Goal: Task Accomplishment & Management: Manage account settings

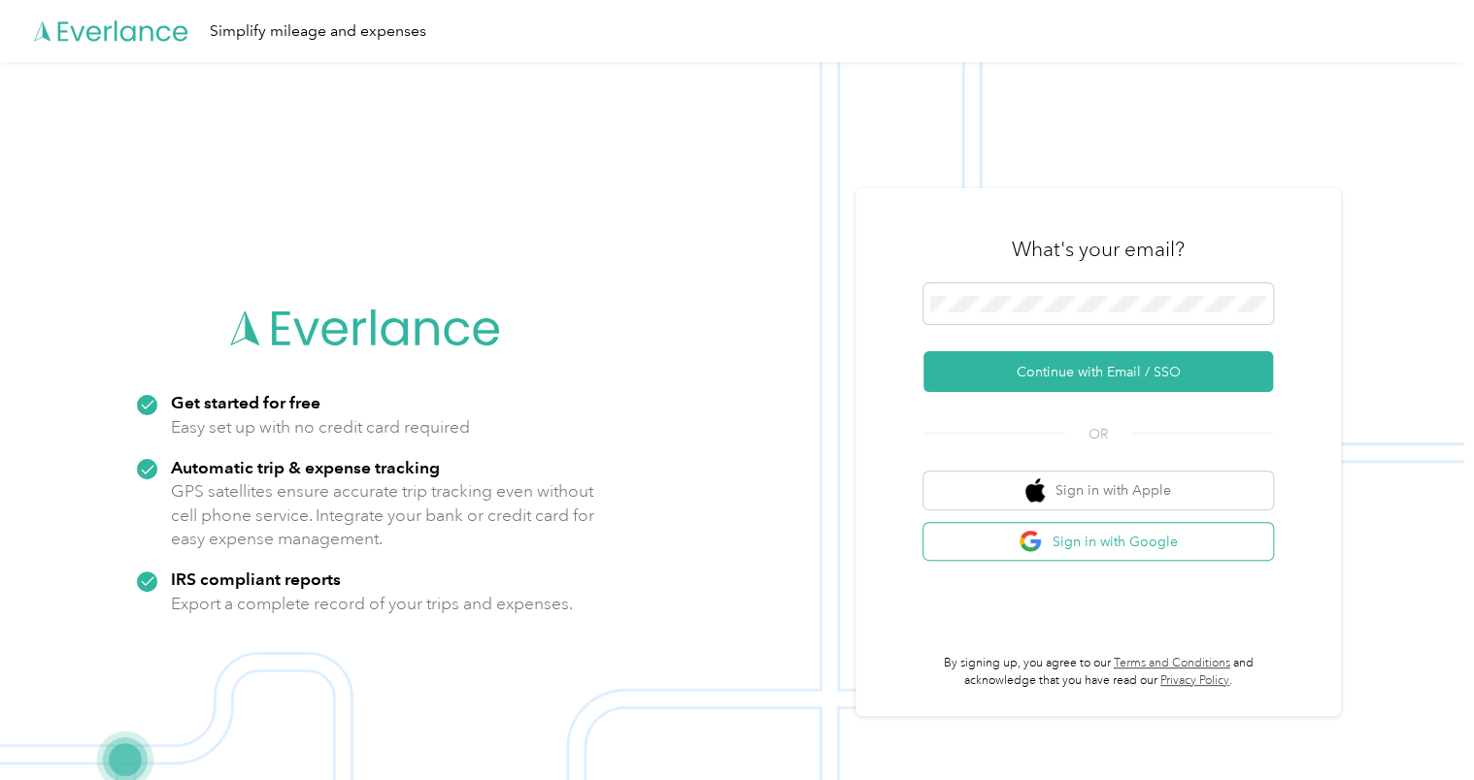
click at [1094, 549] on button "Sign in with Google" at bounding box center [1097, 542] width 349 height 38
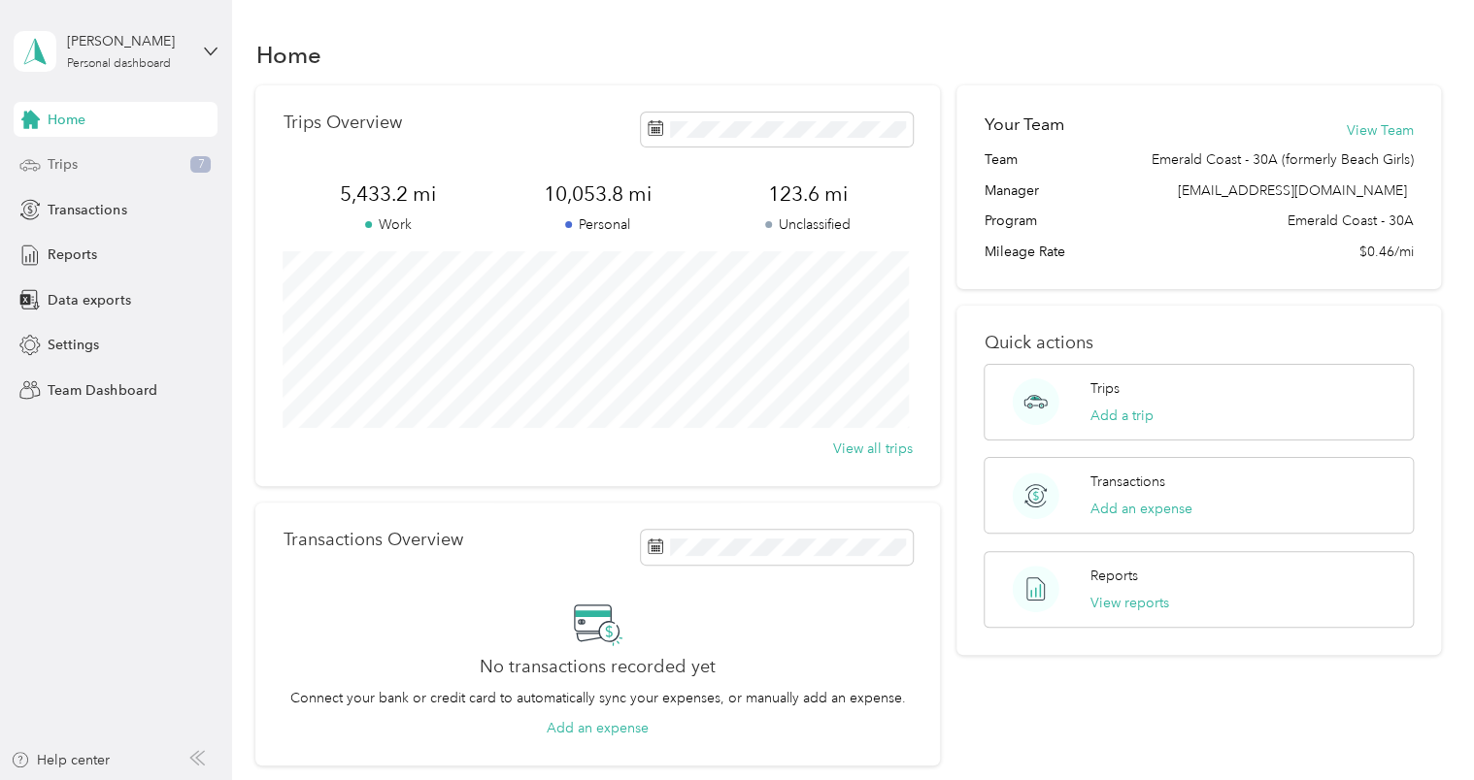
click at [78, 171] on span "Trips" at bounding box center [63, 164] width 30 height 20
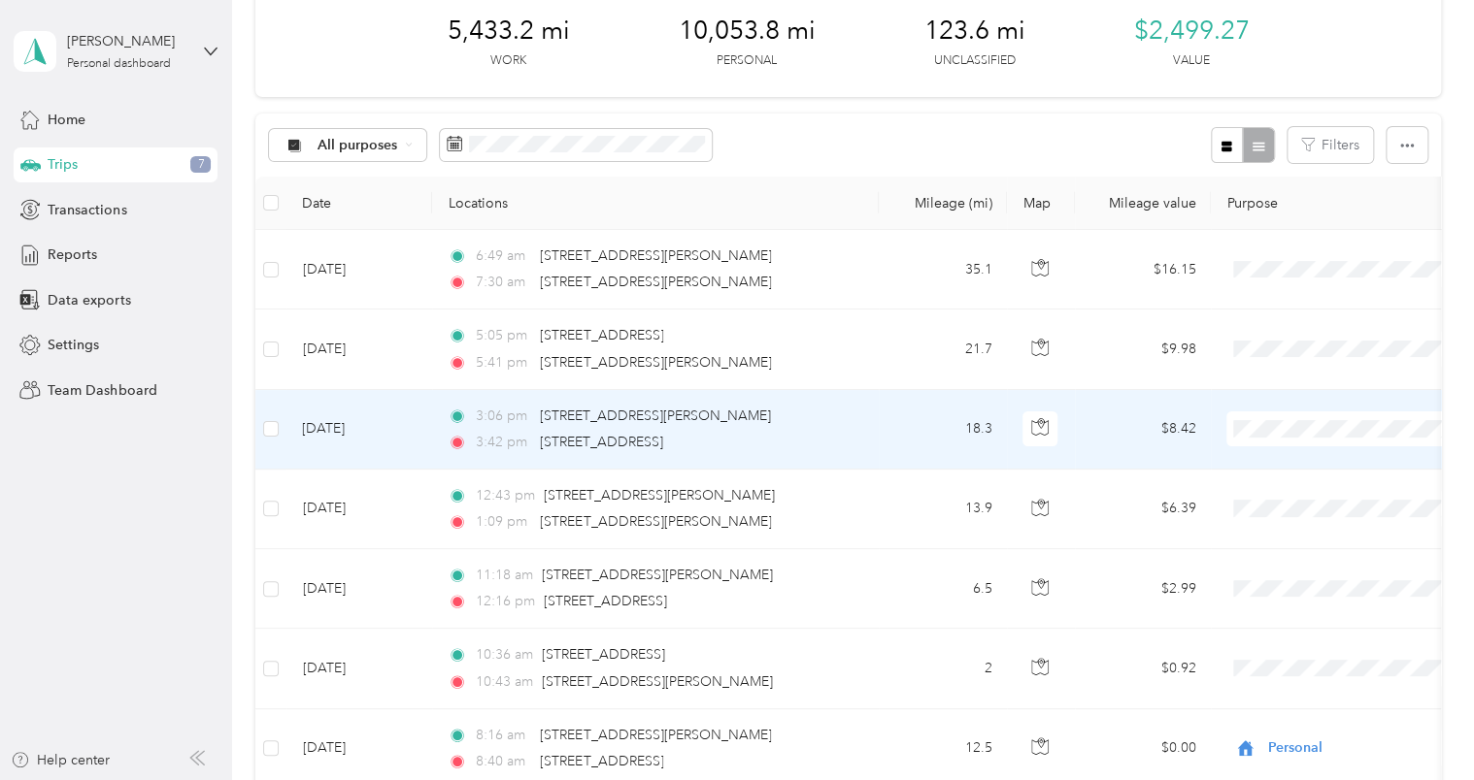
scroll to position [97, 0]
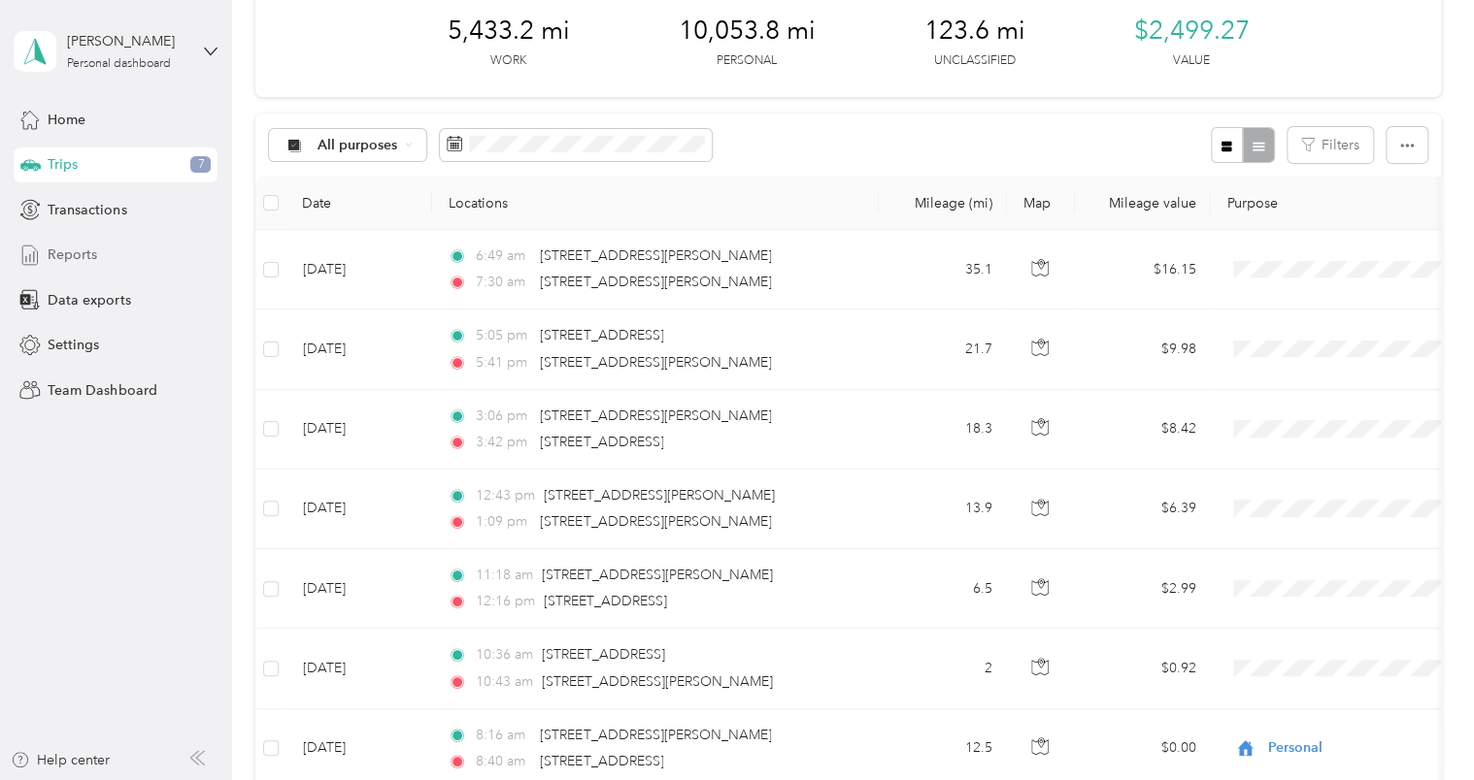
click at [87, 249] on span "Reports" at bounding box center [73, 255] width 50 height 20
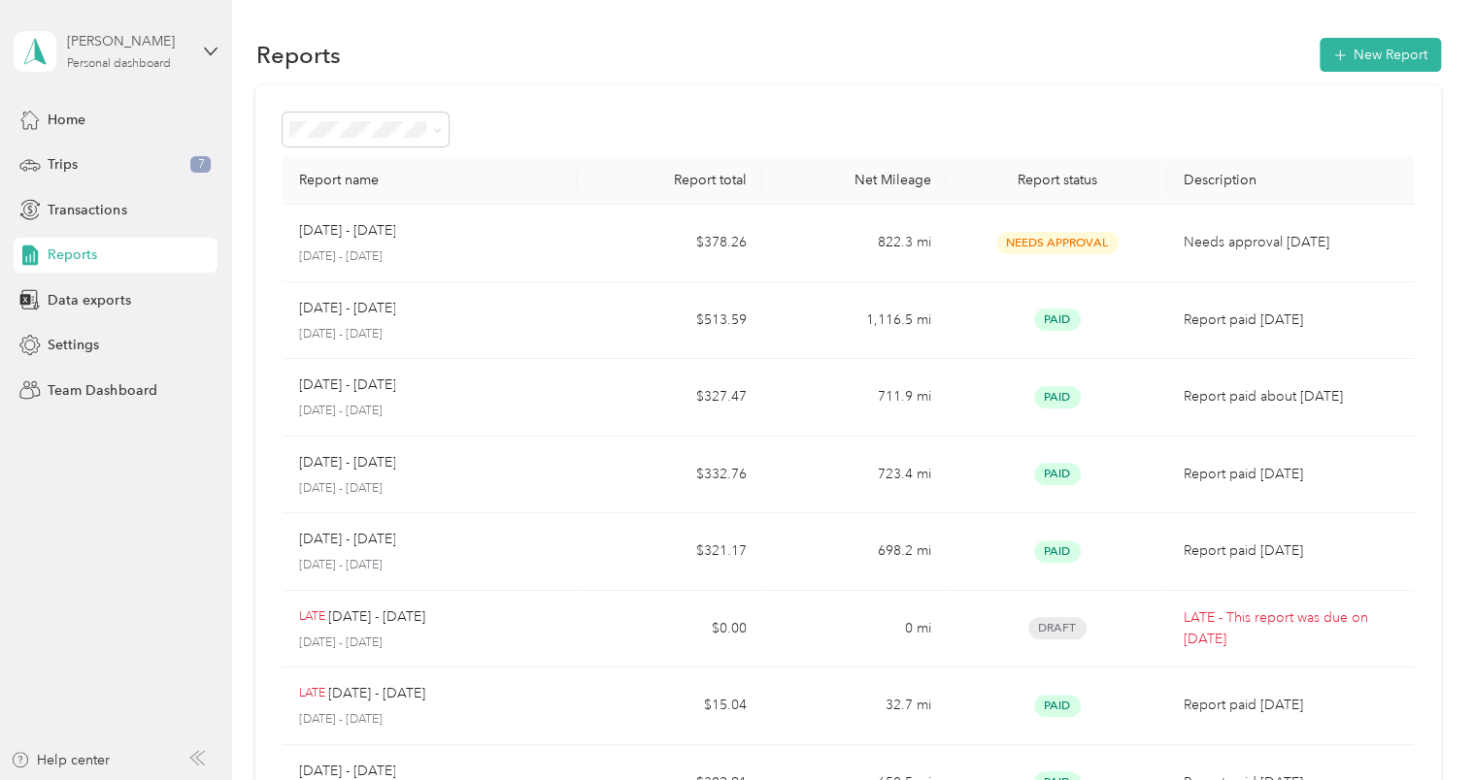
drag, startPoint x: 214, startPoint y: 50, endPoint x: 183, endPoint y: 59, distance: 32.3
click at [183, 59] on div "[PERSON_NAME] Personal dashboard" at bounding box center [127, 50] width 121 height 39
click at [189, 163] on div "Team dashboard" at bounding box center [219, 160] width 382 height 34
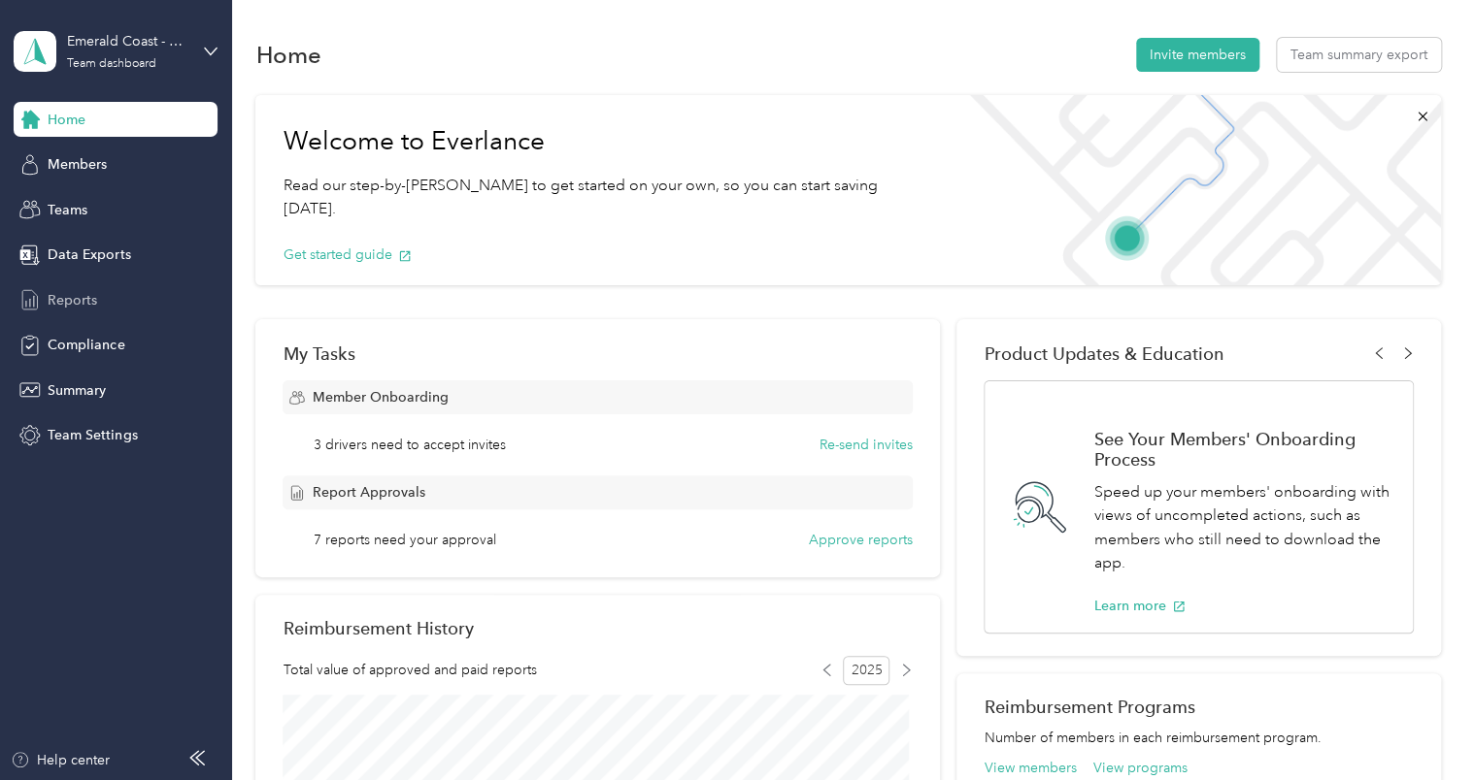
click at [48, 293] on span "Reports" at bounding box center [73, 300] width 50 height 20
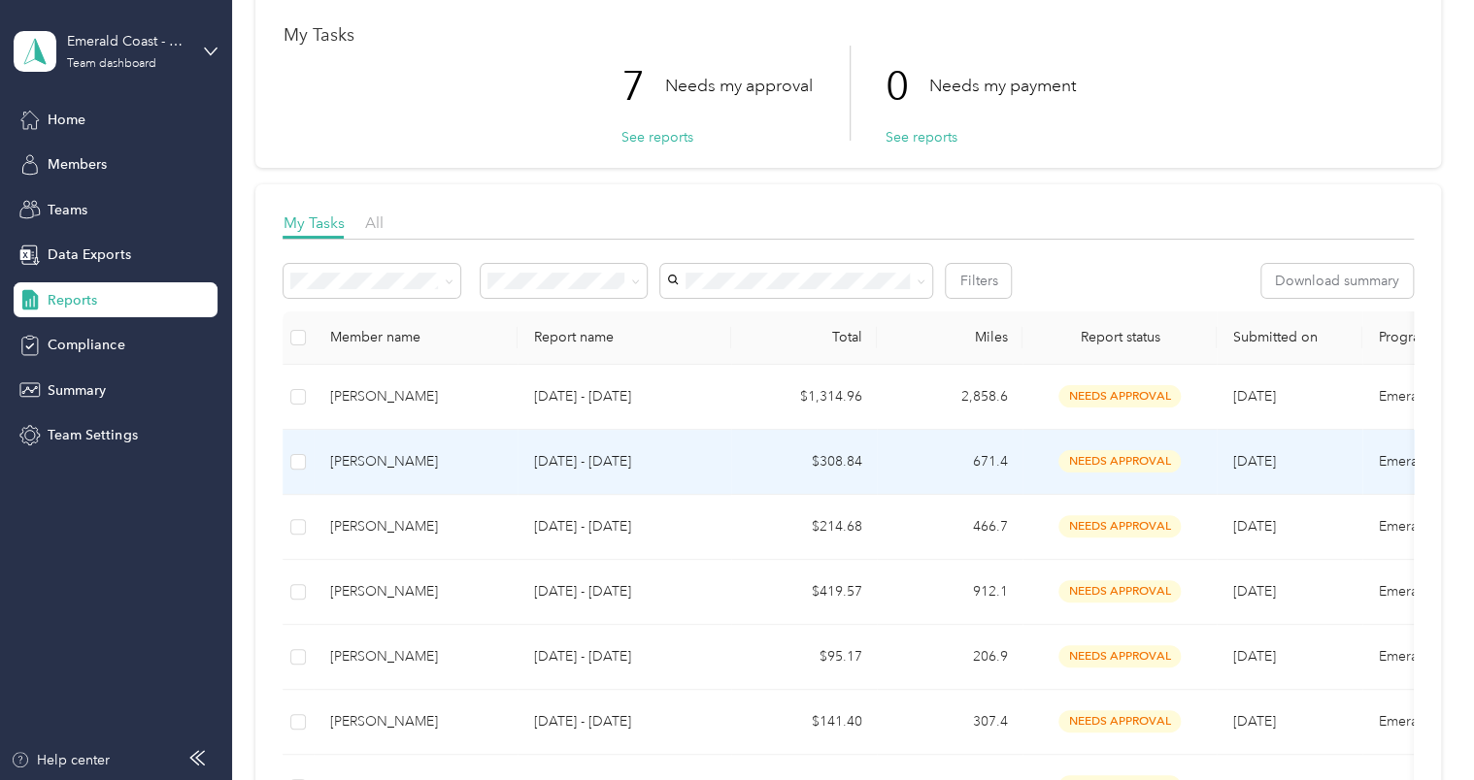
scroll to position [291, 0]
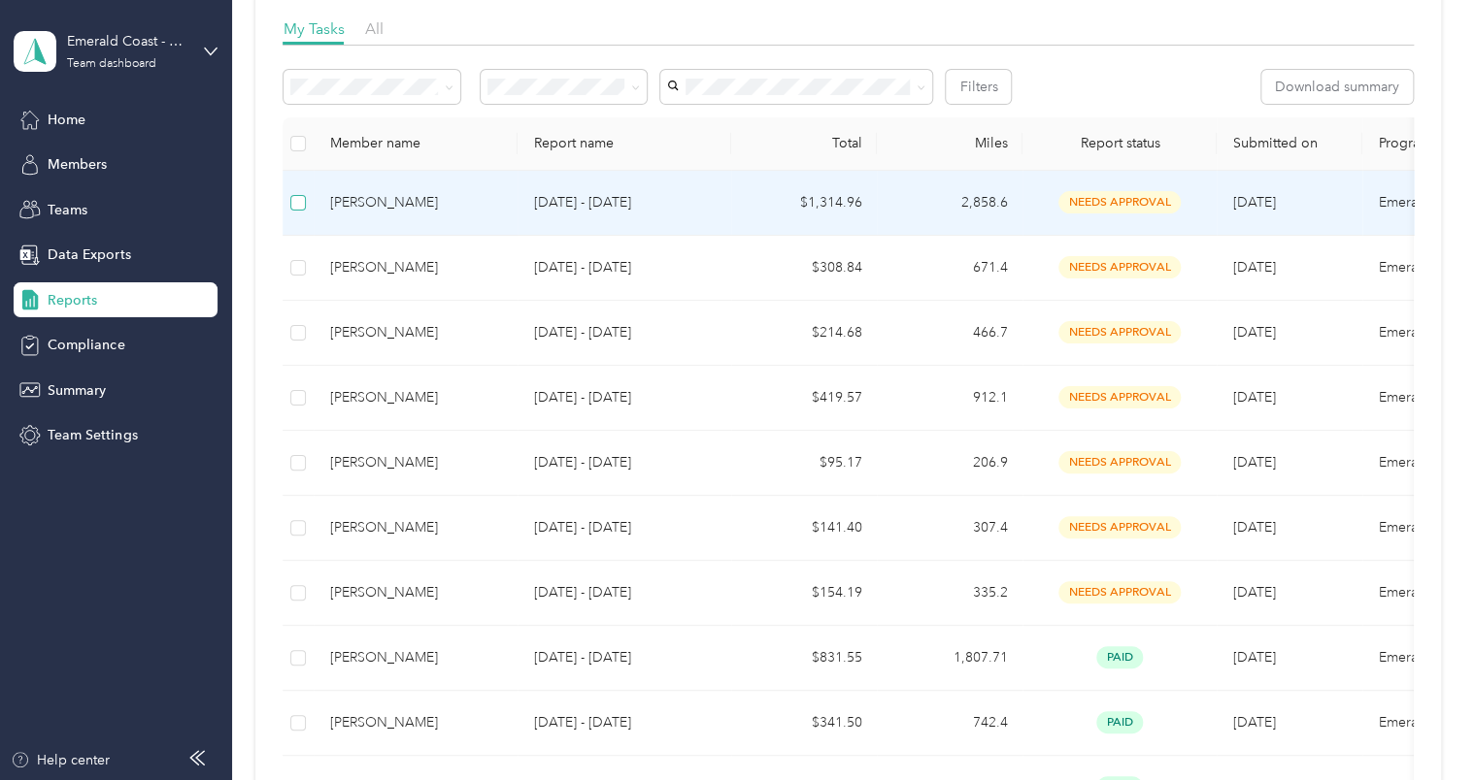
click at [295, 210] on label at bounding box center [298, 202] width 16 height 21
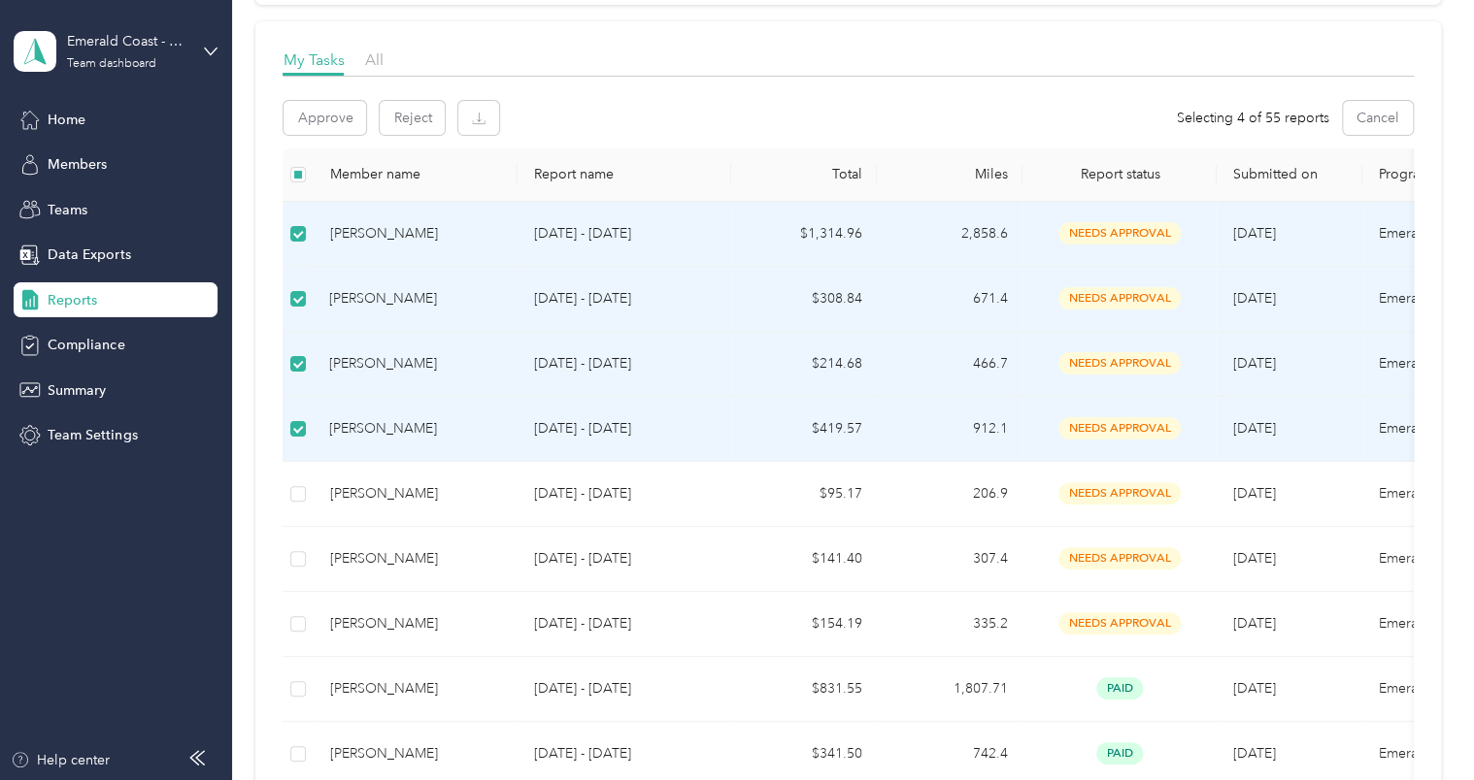
scroll to position [291, 0]
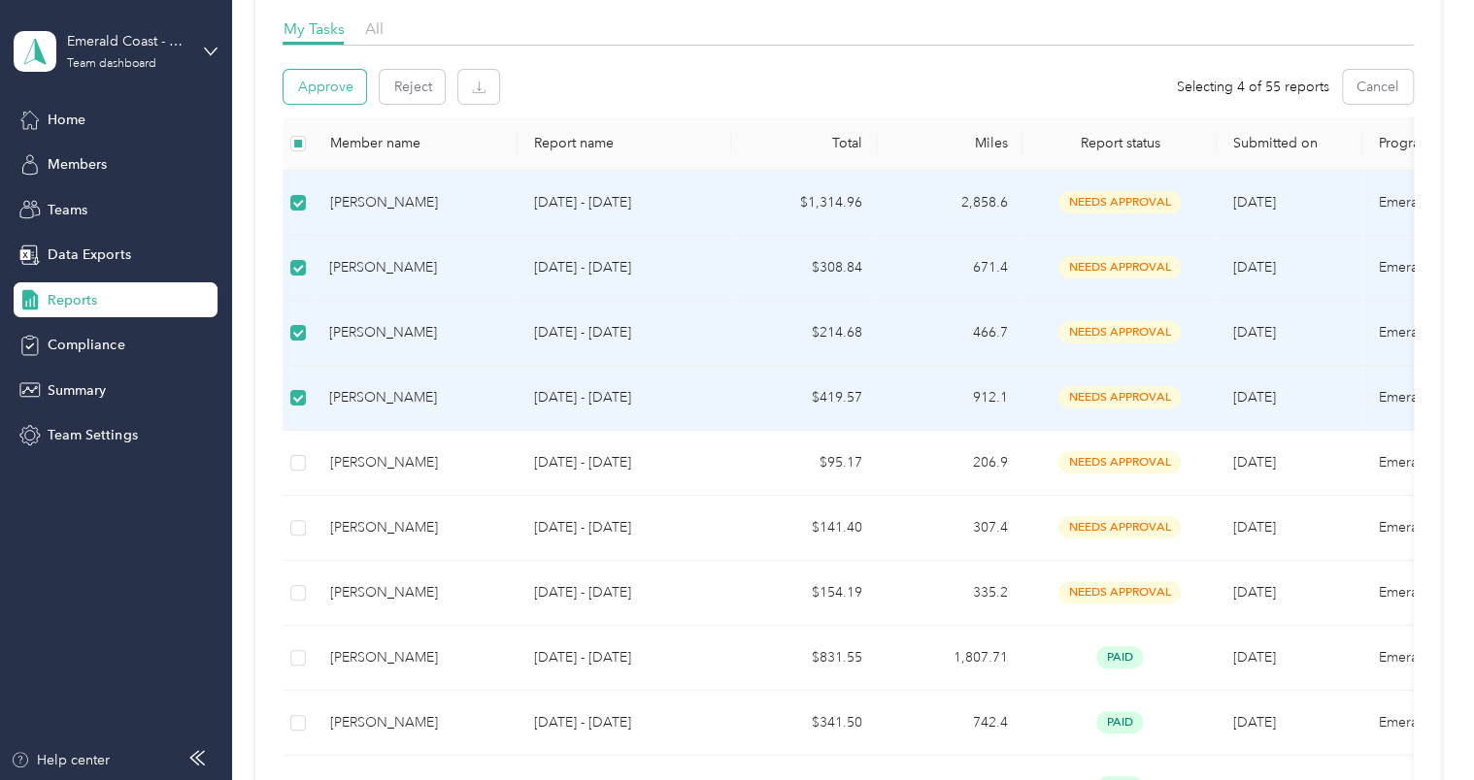
click at [321, 97] on button "Approve" at bounding box center [324, 87] width 83 height 34
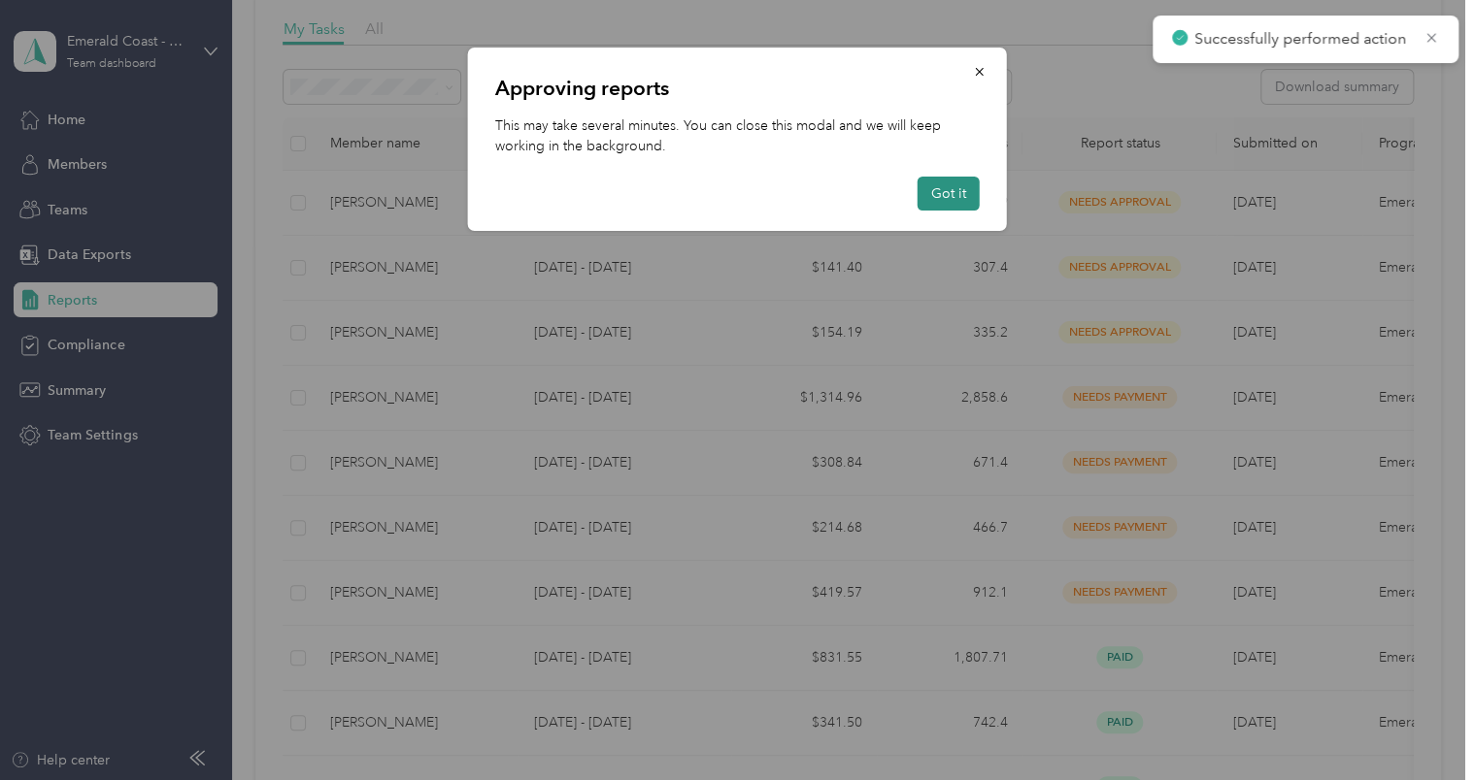
click at [942, 202] on button "Got it" at bounding box center [948, 194] width 62 height 34
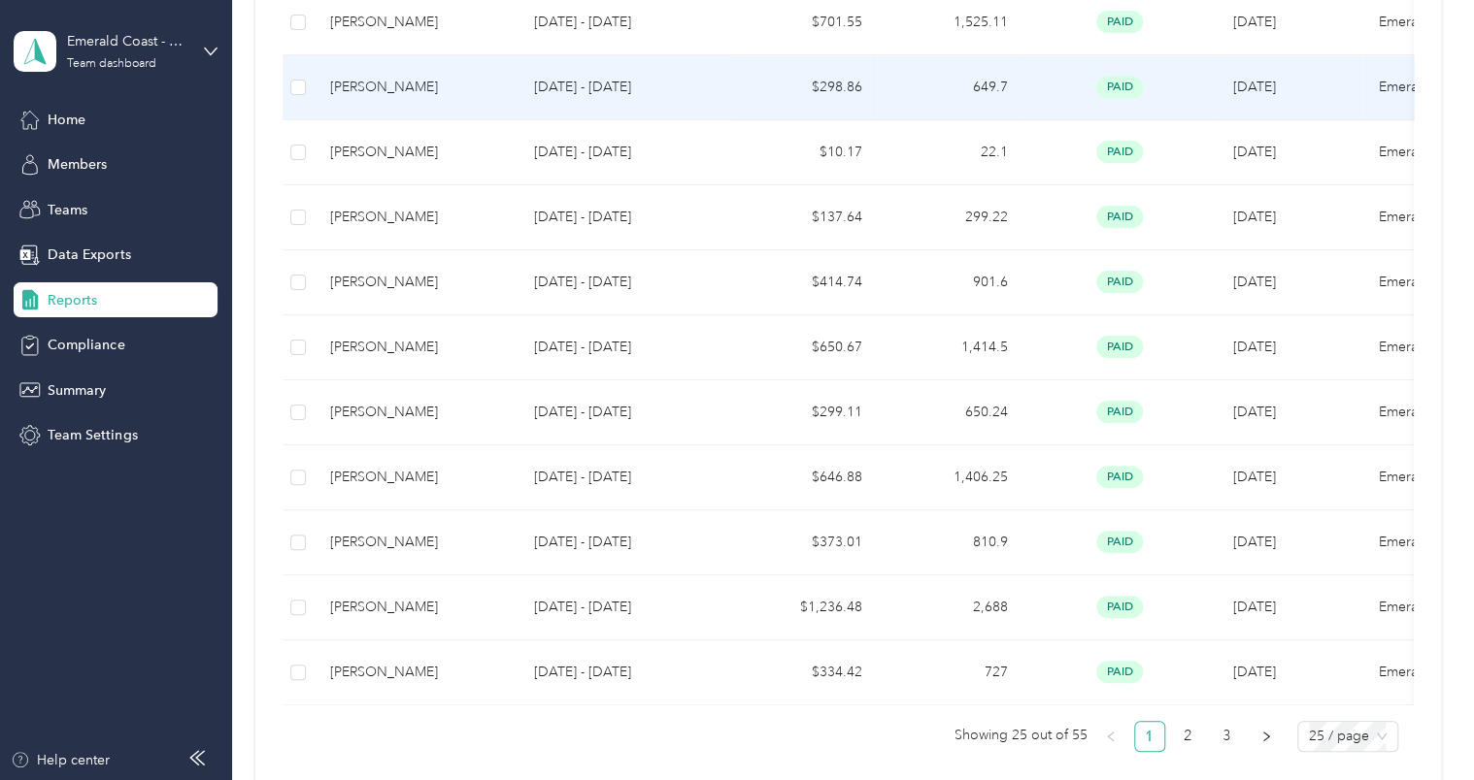
scroll to position [1456, 0]
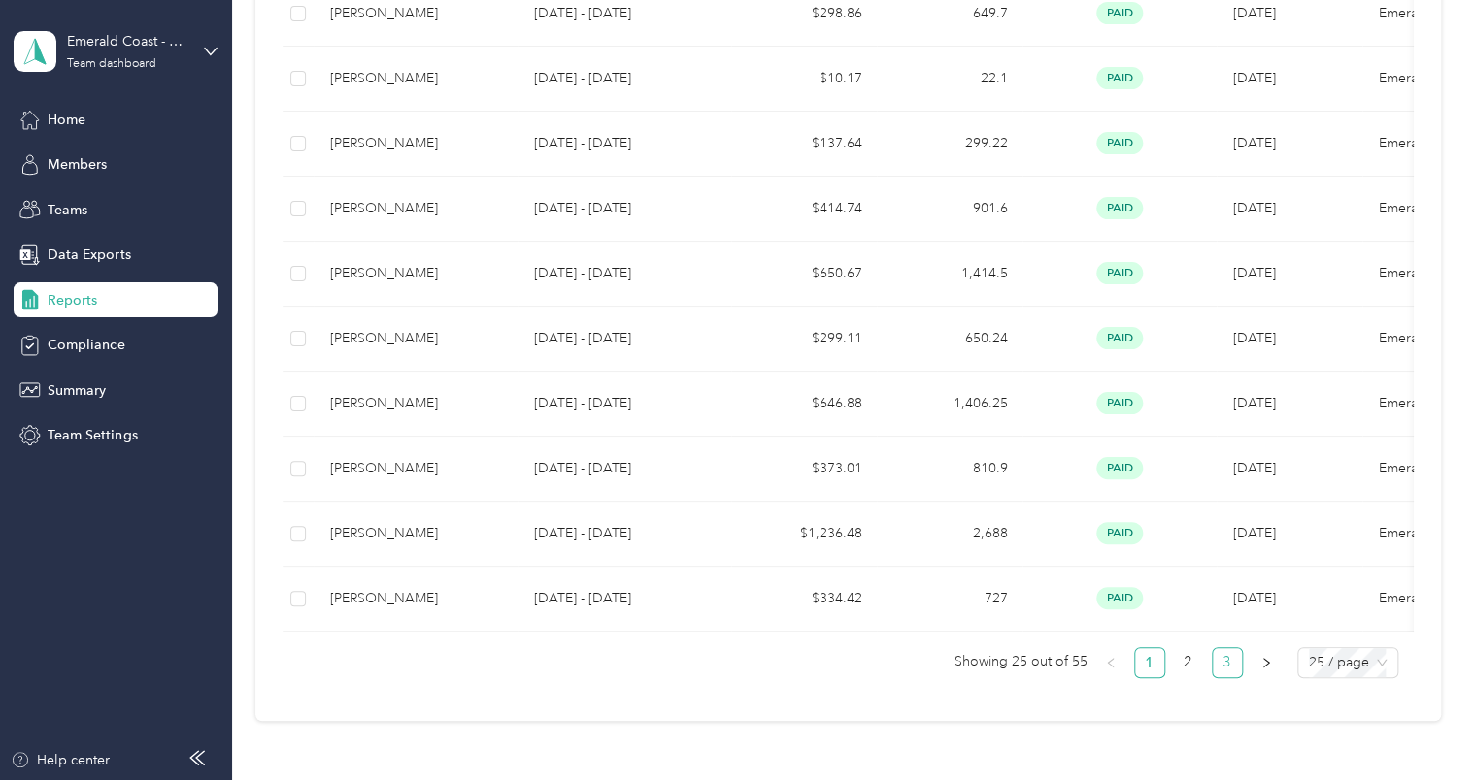
click at [1220, 671] on link "3" at bounding box center [1226, 662] width 29 height 29
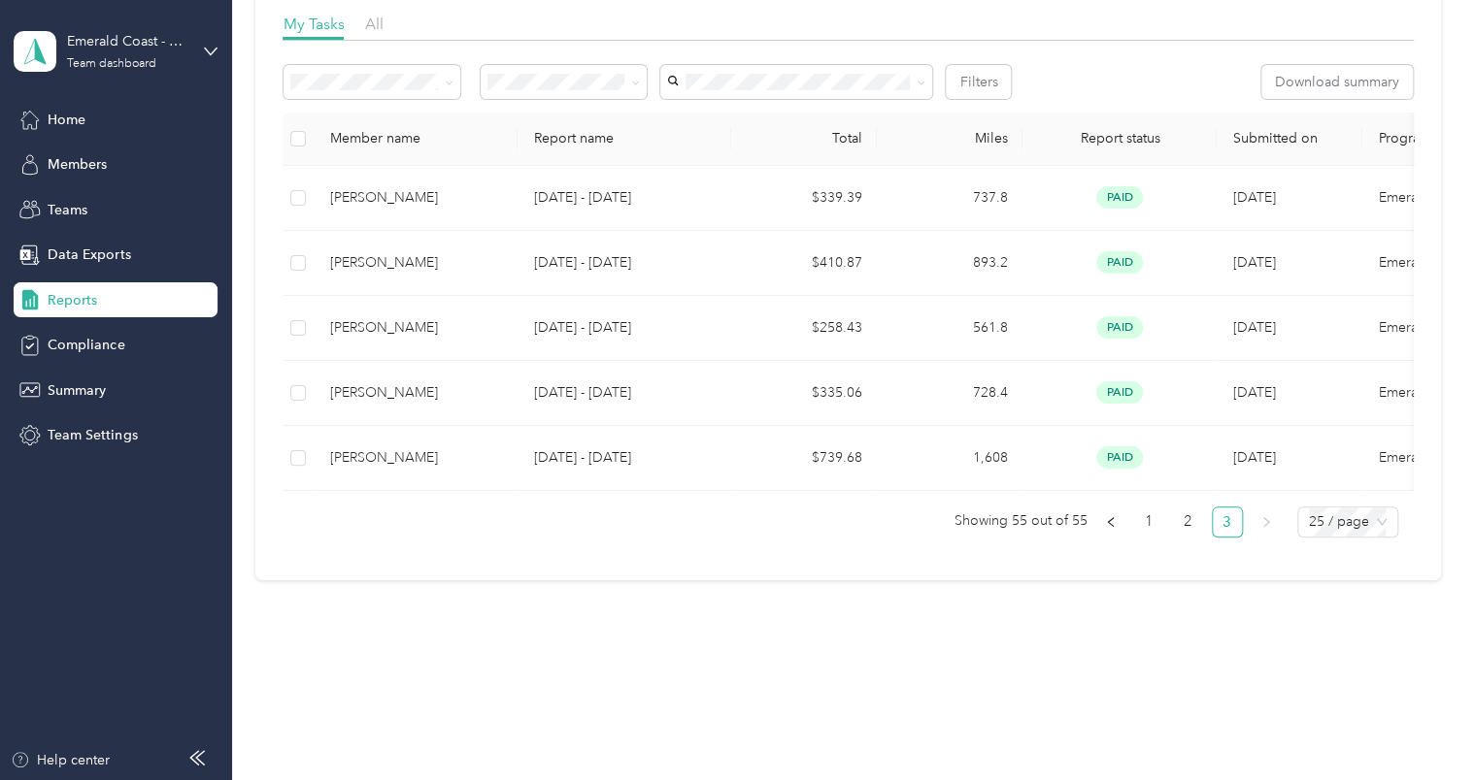
scroll to position [213, 0]
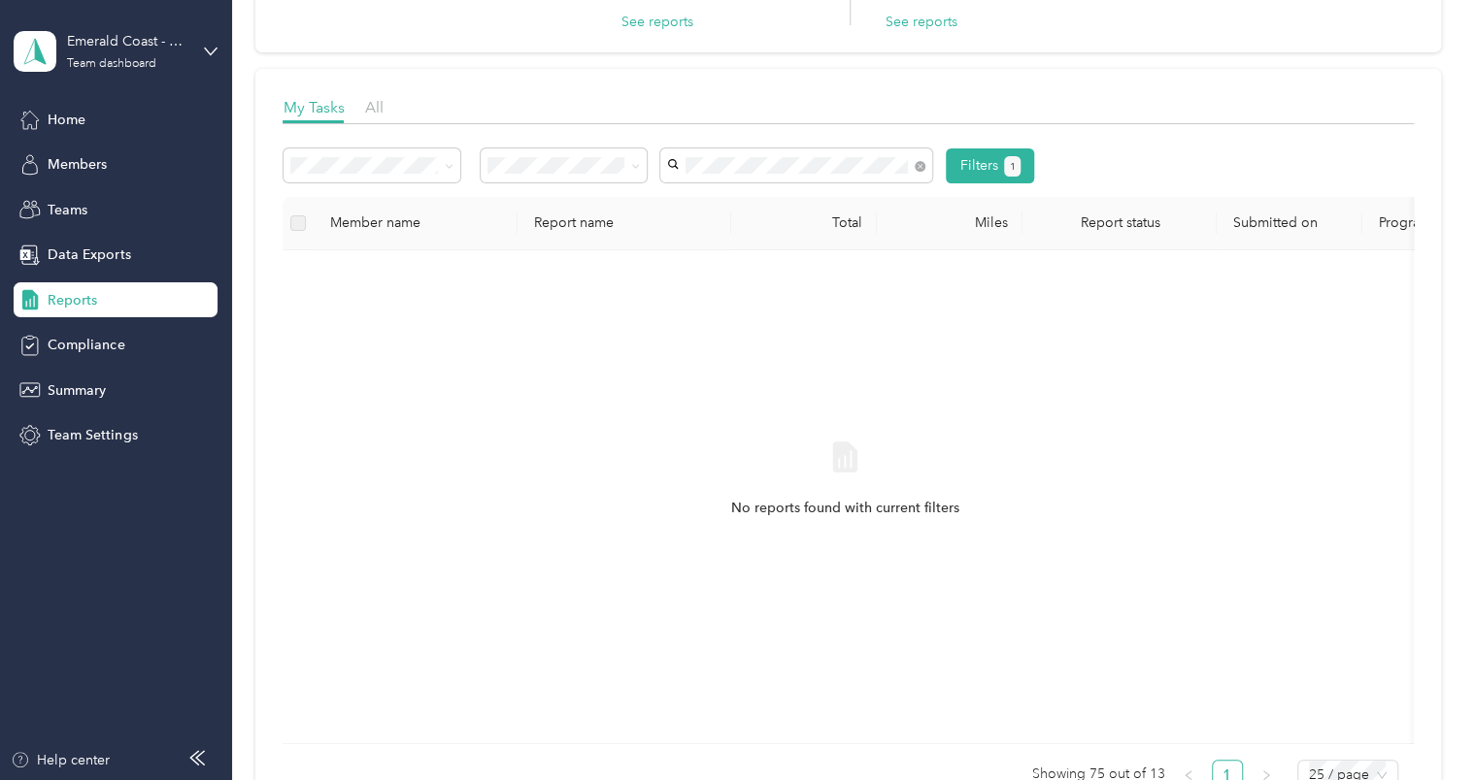
click at [751, 208] on li "[PERSON_NAME]" at bounding box center [796, 200] width 272 height 34
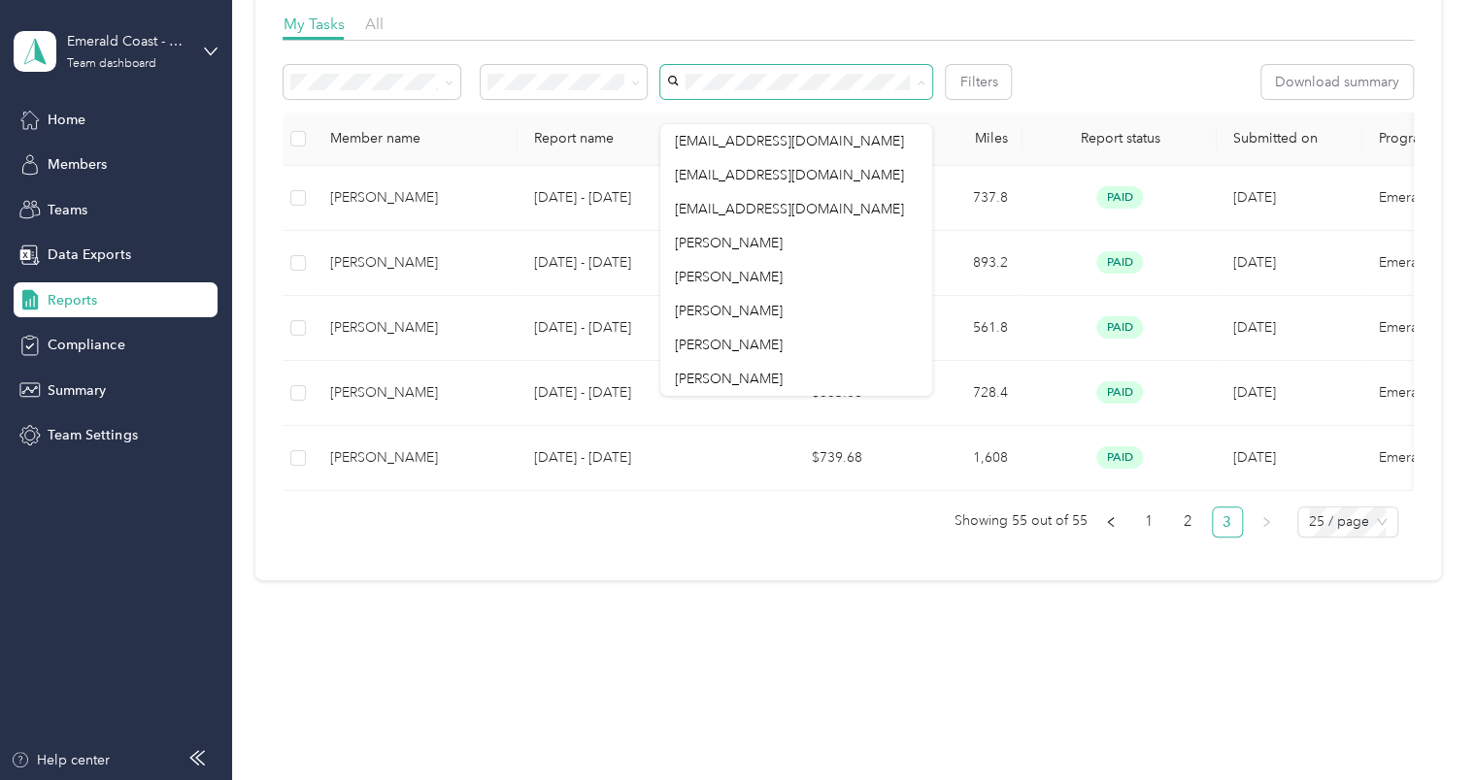
scroll to position [116, 0]
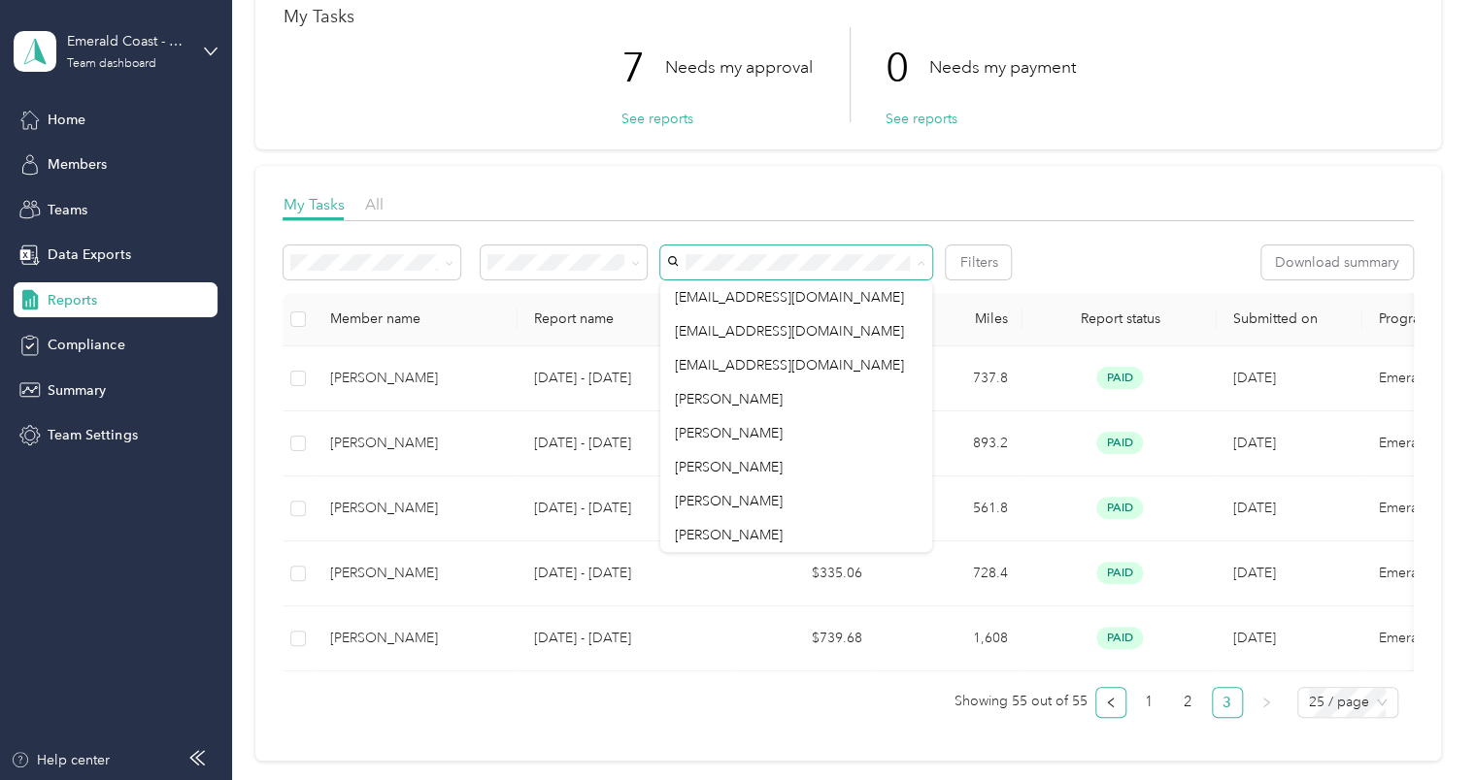
click at [1107, 709] on icon "left" at bounding box center [1111, 703] width 12 height 12
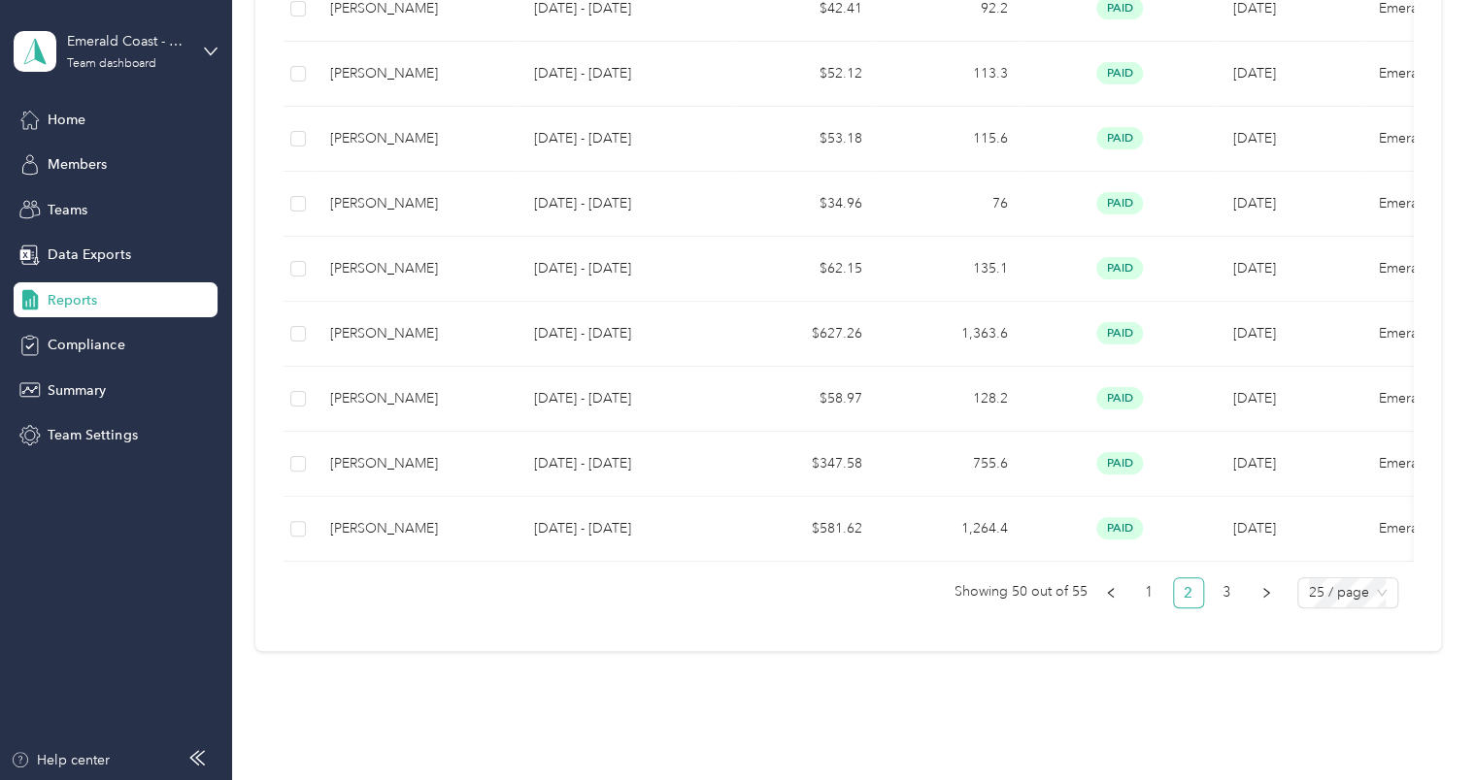
scroll to position [1607, 0]
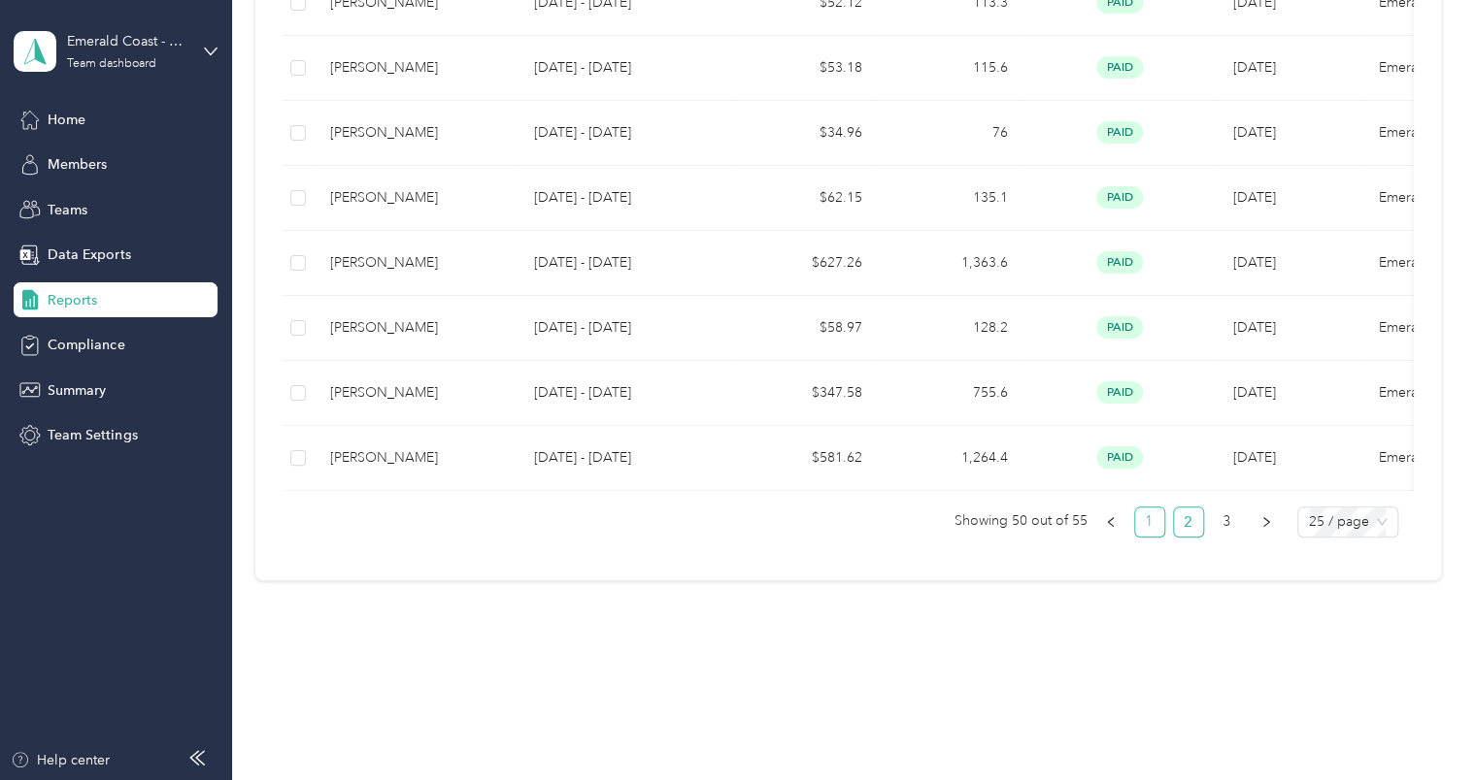
click at [1138, 528] on link "1" at bounding box center [1149, 522] width 29 height 29
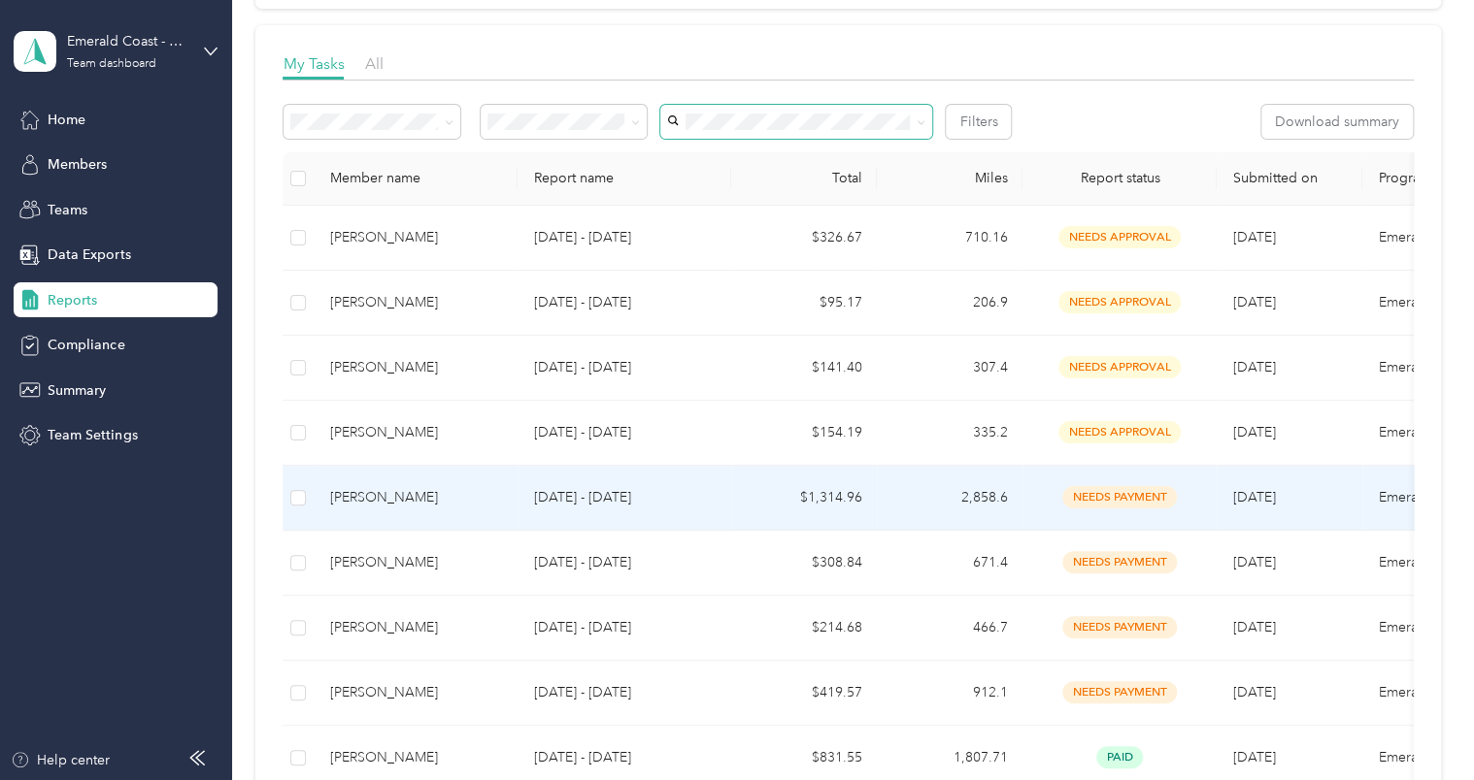
scroll to position [248, 0]
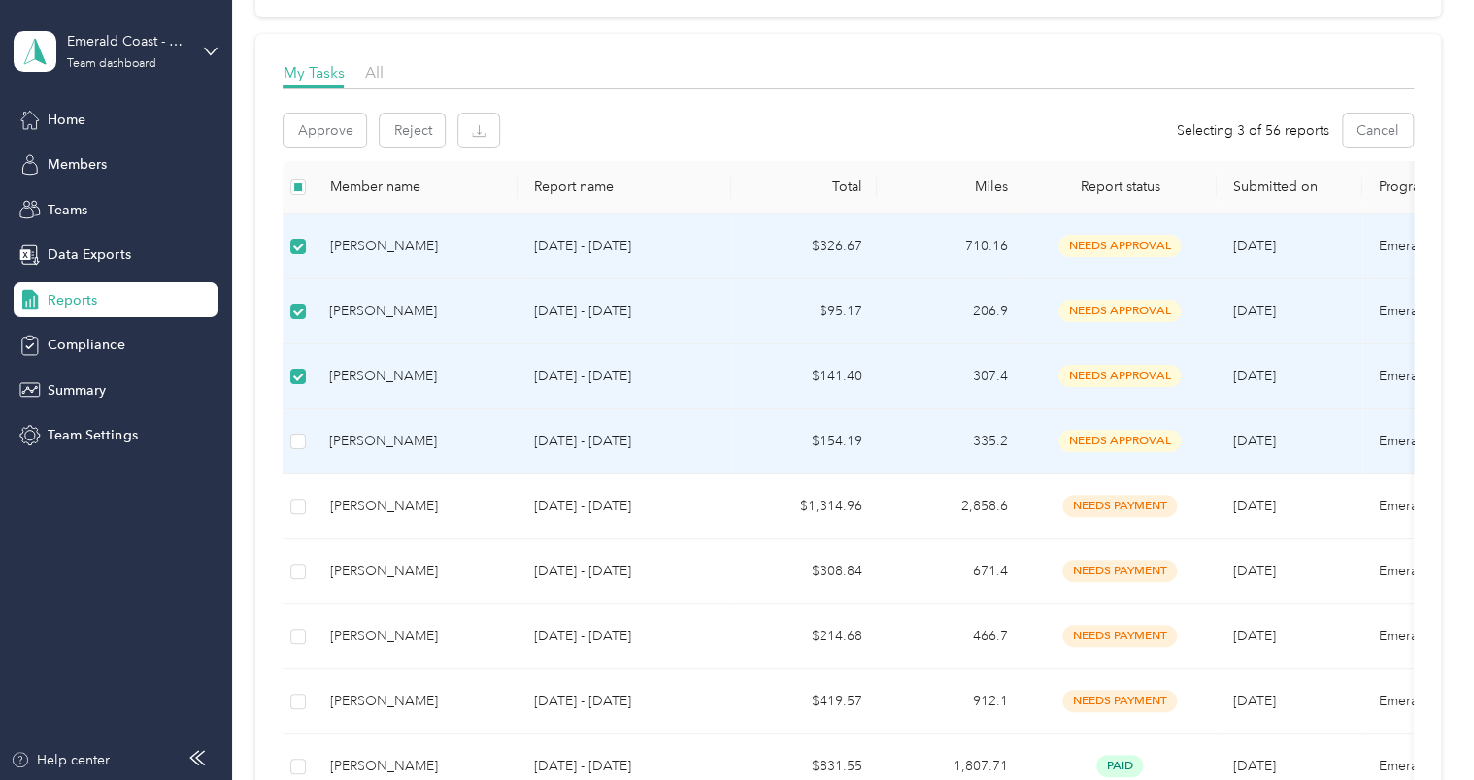
click at [285, 423] on td at bounding box center [297, 442] width 31 height 65
click at [322, 139] on button "Approve" at bounding box center [324, 131] width 83 height 34
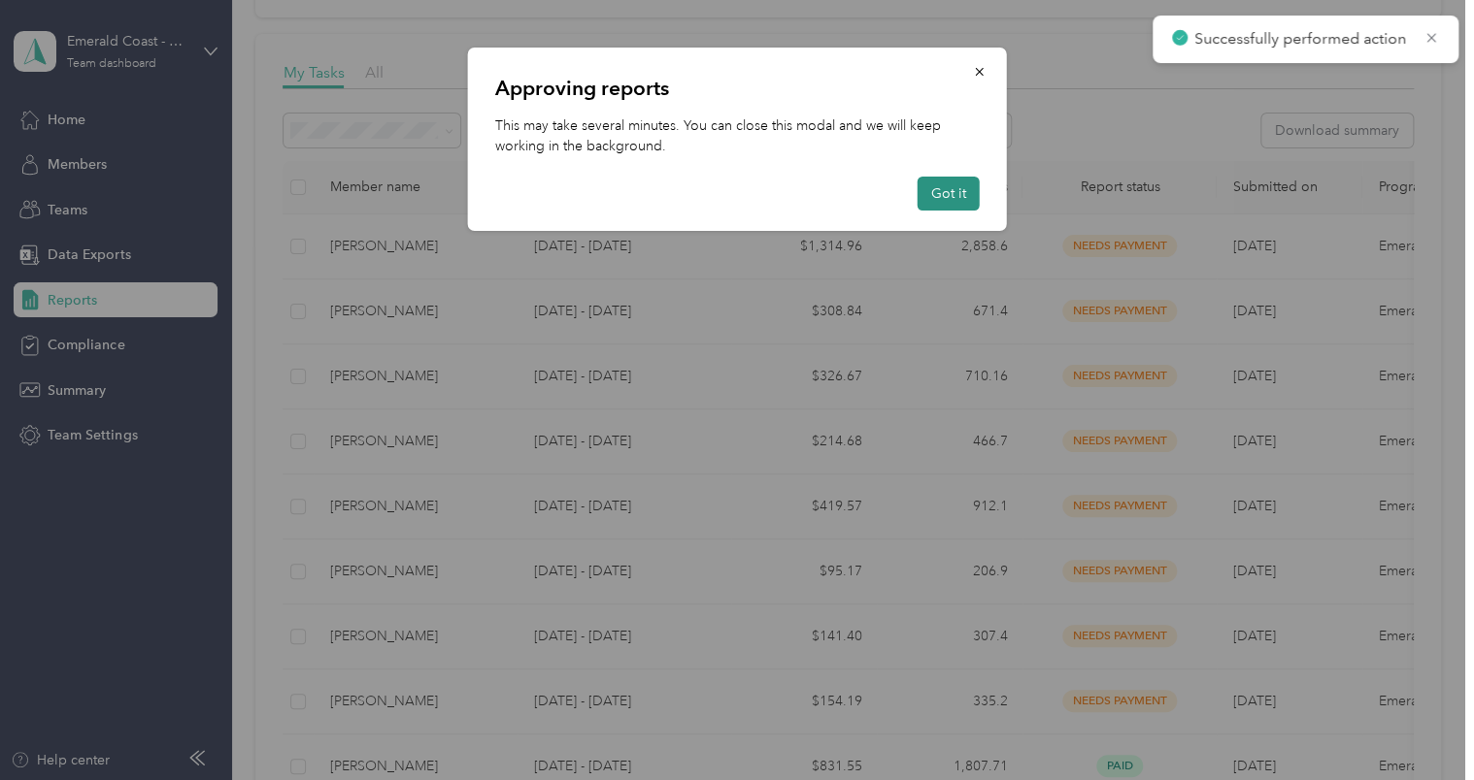
click at [958, 201] on button "Got it" at bounding box center [948, 194] width 62 height 34
